Goal: Task Accomplishment & Management: Use online tool/utility

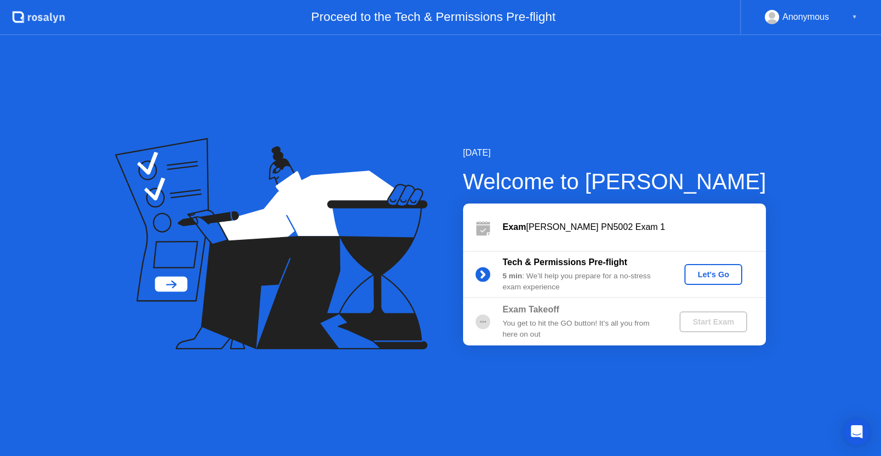
click at [707, 274] on div "Let's Go" at bounding box center [713, 274] width 49 height 9
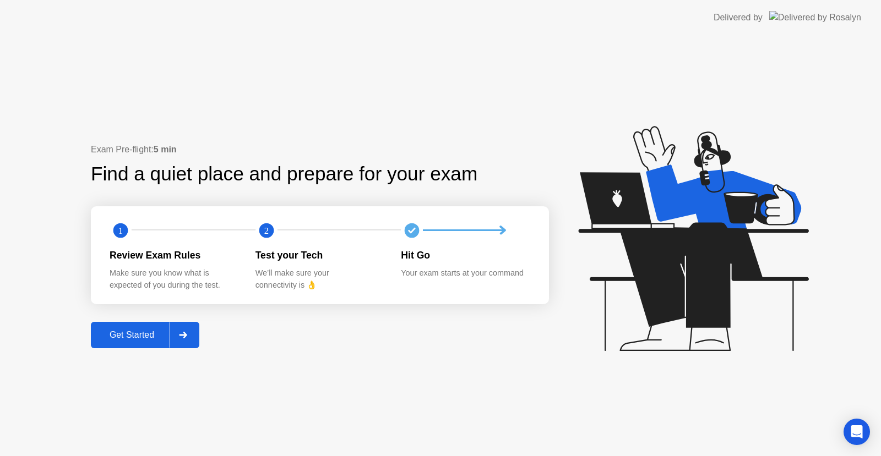
click at [152, 330] on div "Get Started" at bounding box center [131, 335] width 75 height 10
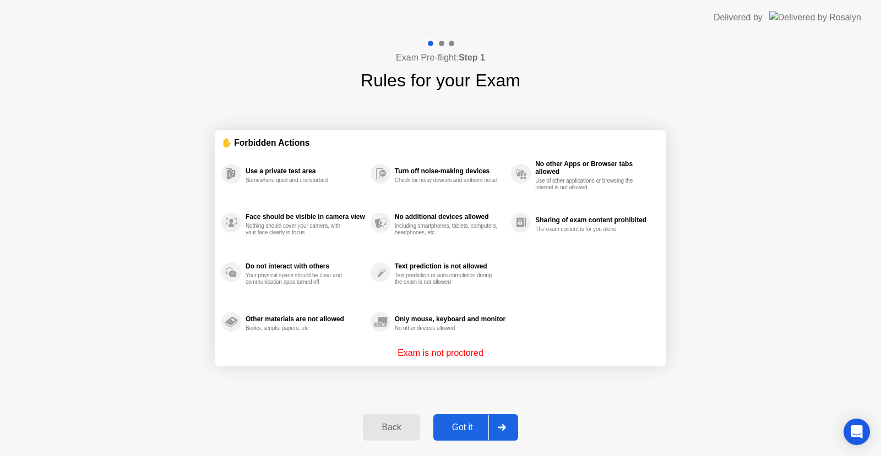
click at [470, 426] on div "Got it" at bounding box center [463, 428] width 52 height 10
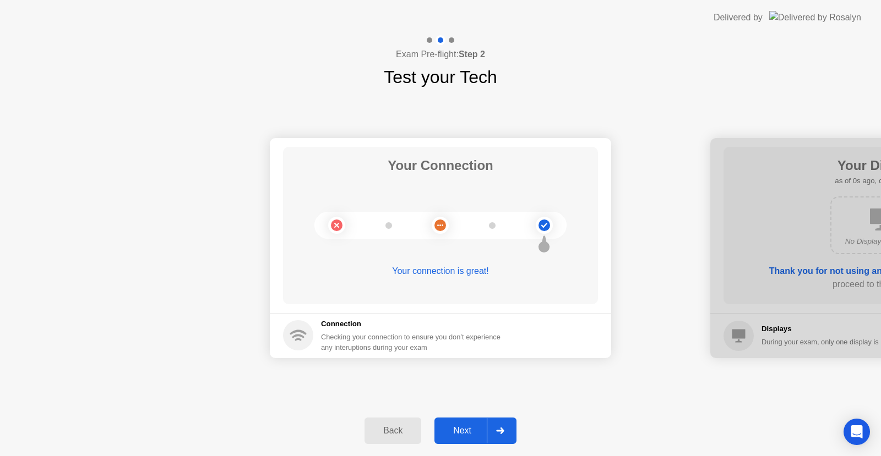
click at [470, 426] on div "Next" at bounding box center [462, 431] width 49 height 10
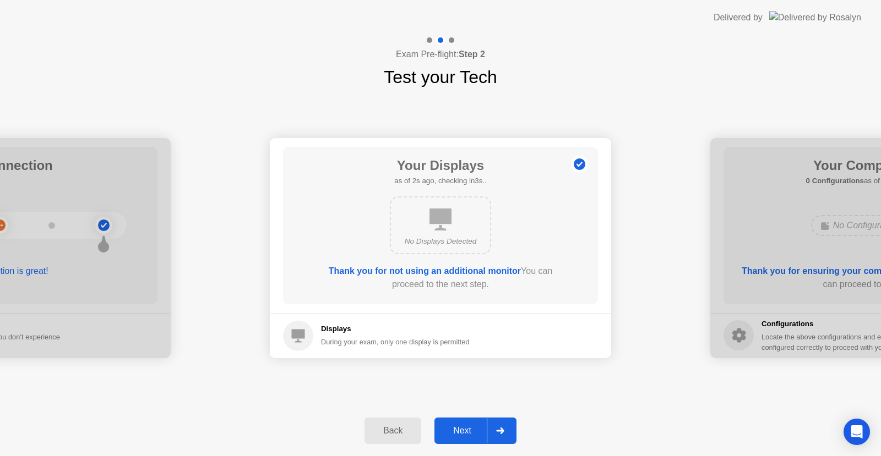
click at [470, 426] on div "Next" at bounding box center [462, 431] width 49 height 10
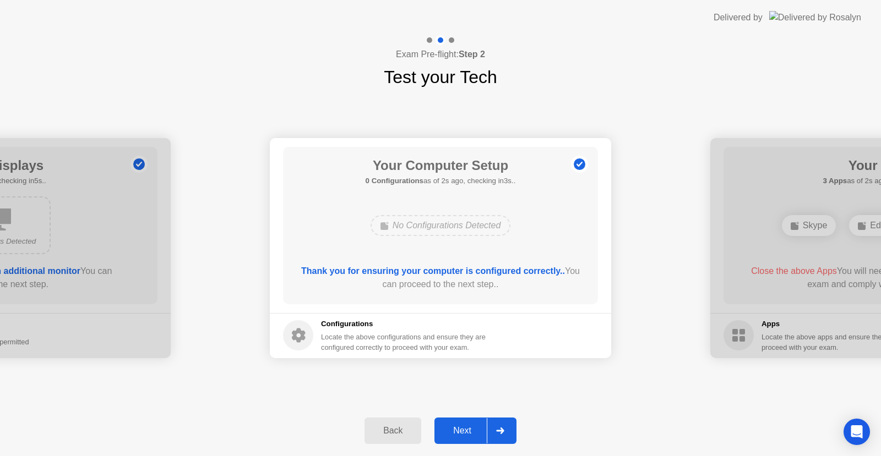
click at [470, 426] on div "Next" at bounding box center [462, 431] width 49 height 10
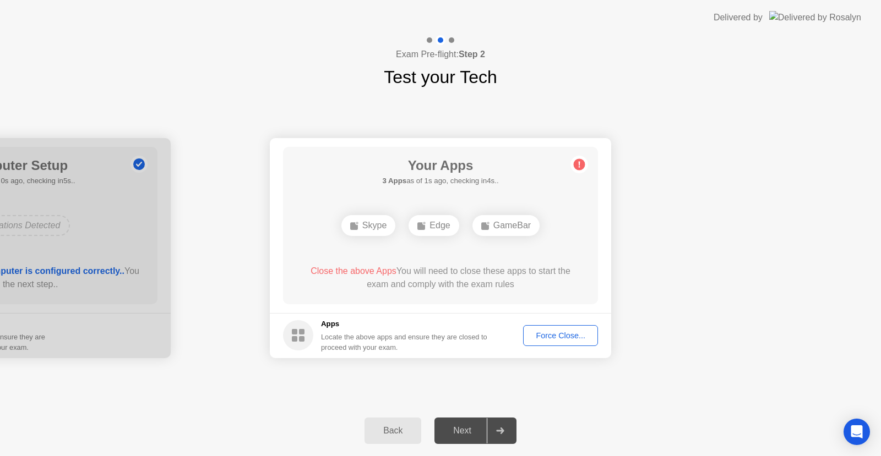
click at [472, 431] on div "Next" at bounding box center [462, 431] width 49 height 10
click at [566, 339] on div "Force Close..." at bounding box center [560, 335] width 67 height 9
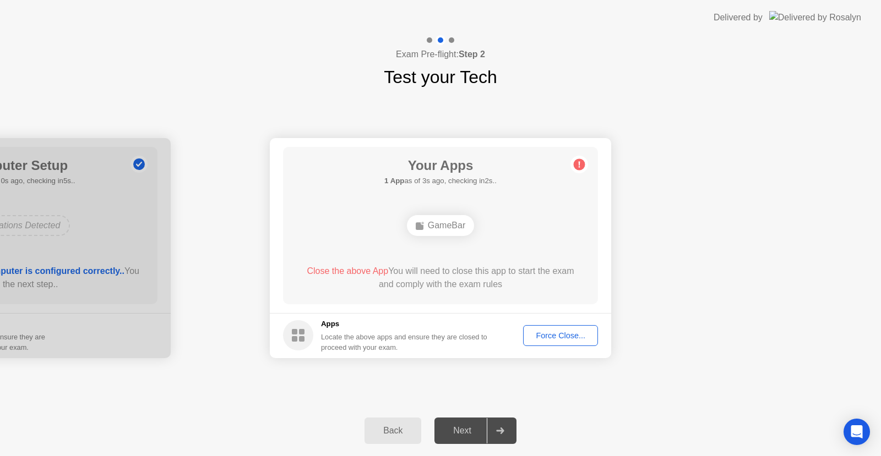
click at [494, 427] on div at bounding box center [500, 430] width 26 height 25
click at [549, 331] on div "Force Close..." at bounding box center [560, 335] width 67 height 9
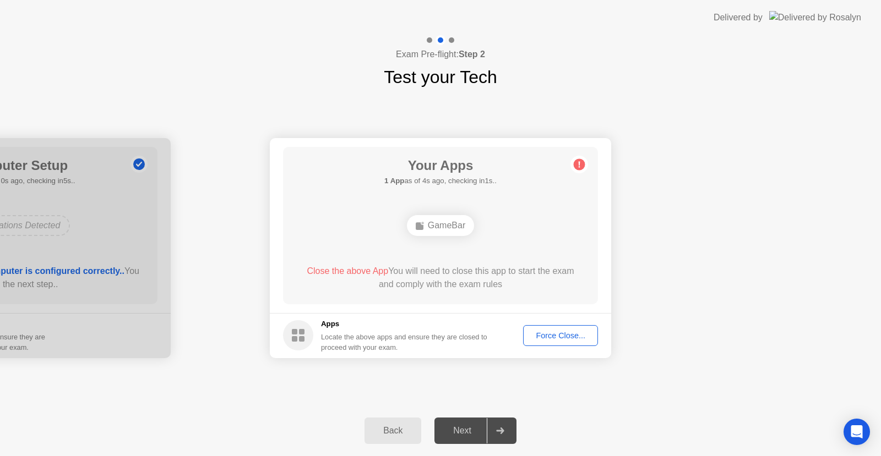
click at [505, 424] on div at bounding box center [500, 430] width 26 height 25
click at [456, 435] on div "Next" at bounding box center [462, 431] width 49 height 10
click at [577, 336] on div "Force Close..." at bounding box center [560, 335] width 67 height 9
